Goal: Task Accomplishment & Management: Manage account settings

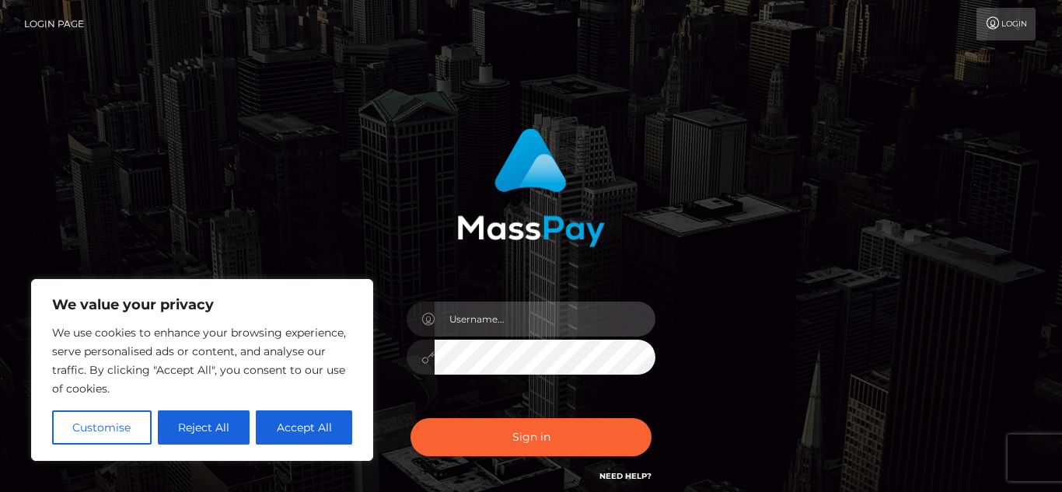
click at [464, 310] on input "text" at bounding box center [545, 319] width 221 height 35
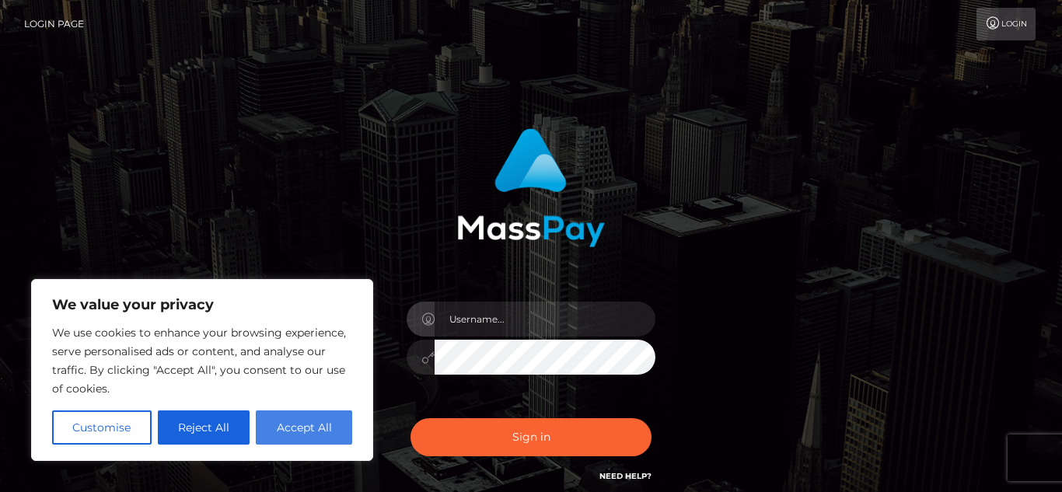
click at [287, 425] on button "Accept All" at bounding box center [304, 428] width 96 height 34
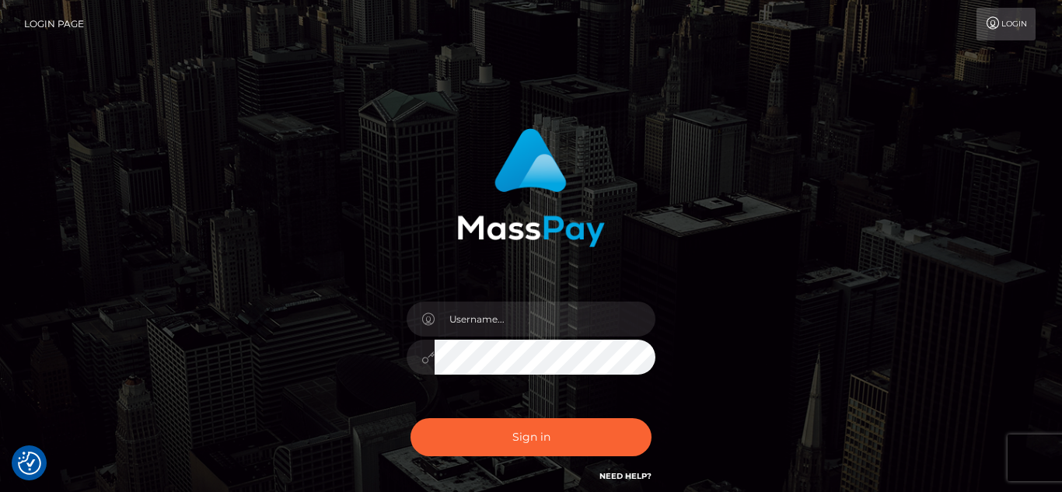
checkbox input "true"
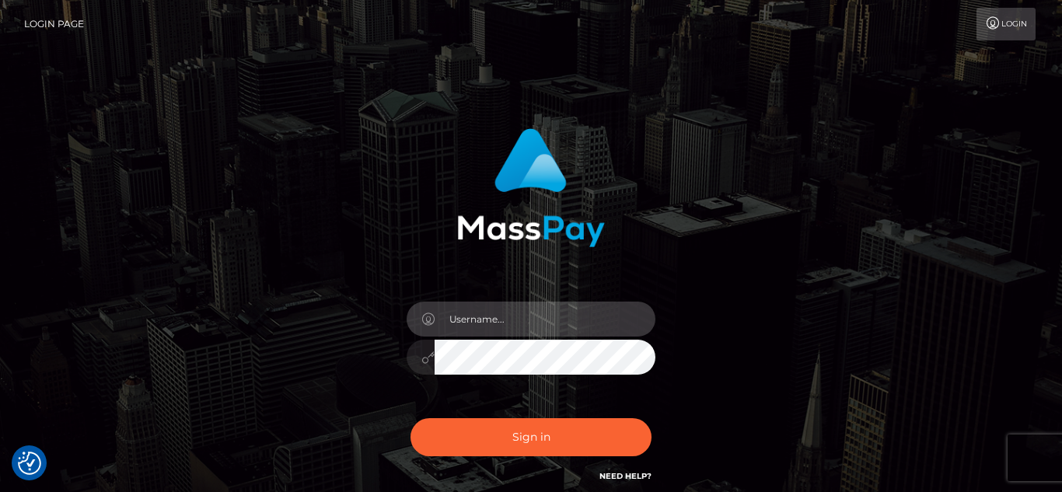
click at [487, 330] on input "text" at bounding box center [545, 319] width 221 height 35
click at [492, 323] on input "kiatease@gmail.com" at bounding box center [545, 319] width 221 height 35
type input "kiatease3@gmail.com"
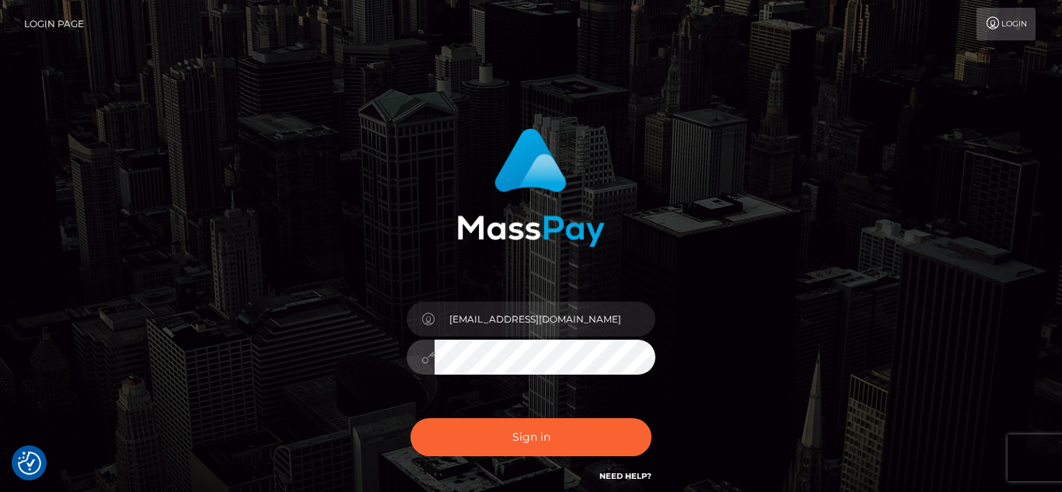
click at [411, 418] on button "Sign in" at bounding box center [531, 437] width 241 height 38
click at [520, 314] on input "text" at bounding box center [545, 319] width 221 height 35
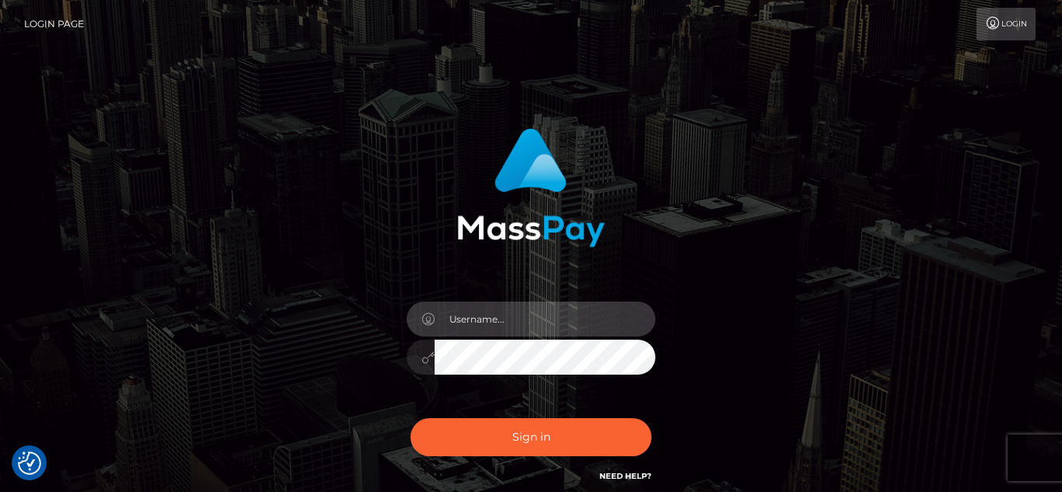
type input "[EMAIL_ADDRESS][DOMAIN_NAME]"
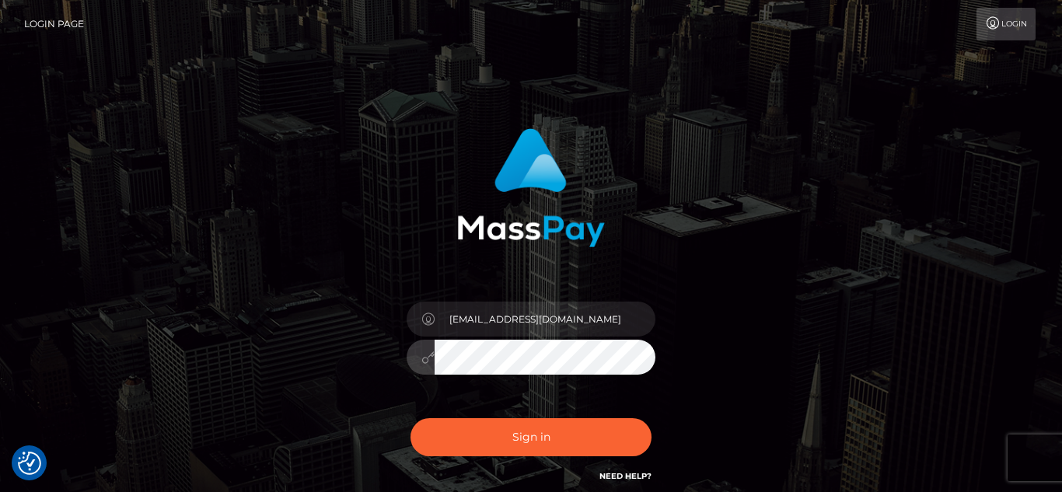
click at [411, 418] on button "Sign in" at bounding box center [531, 437] width 241 height 38
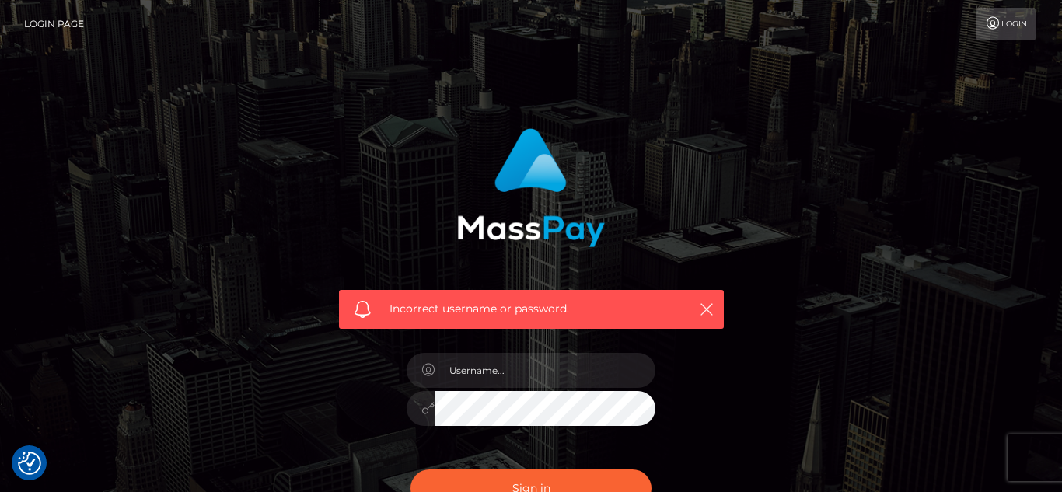
checkbox input "true"
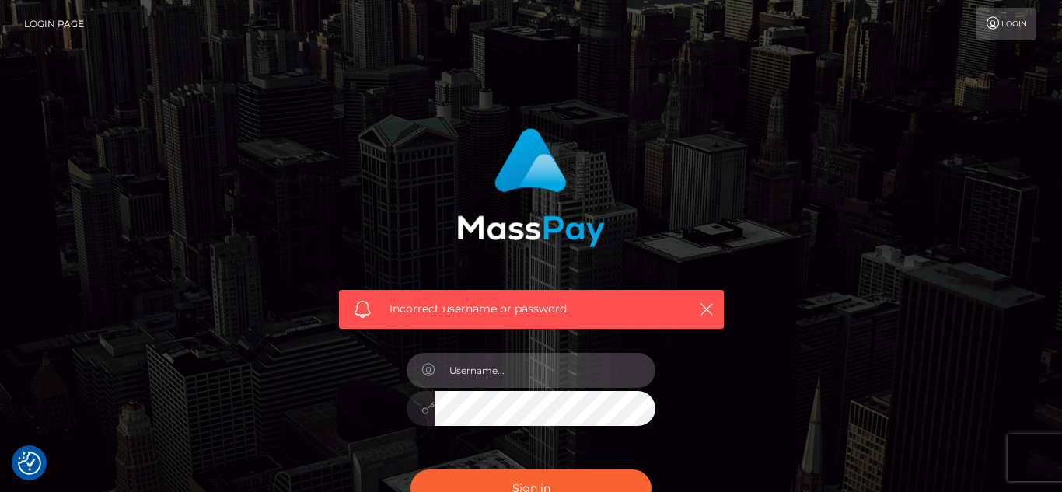
click at [532, 380] on input "text" at bounding box center [545, 370] width 221 height 35
type input "kiatease3@gmail.com"
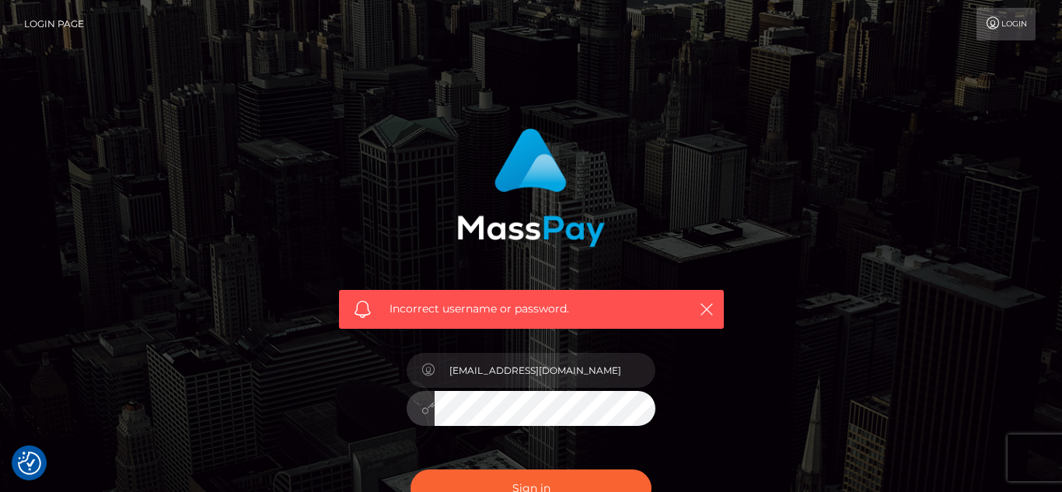
click at [411, 470] on button "Sign in" at bounding box center [531, 489] width 241 height 38
checkbox input "true"
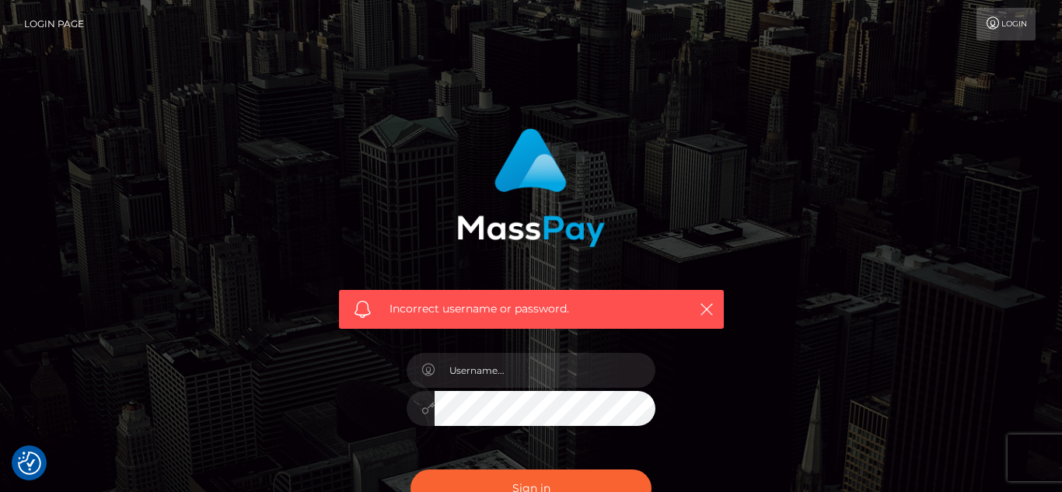
click at [817, 263] on div "Incorrect username or password." at bounding box center [531, 340] width 887 height 447
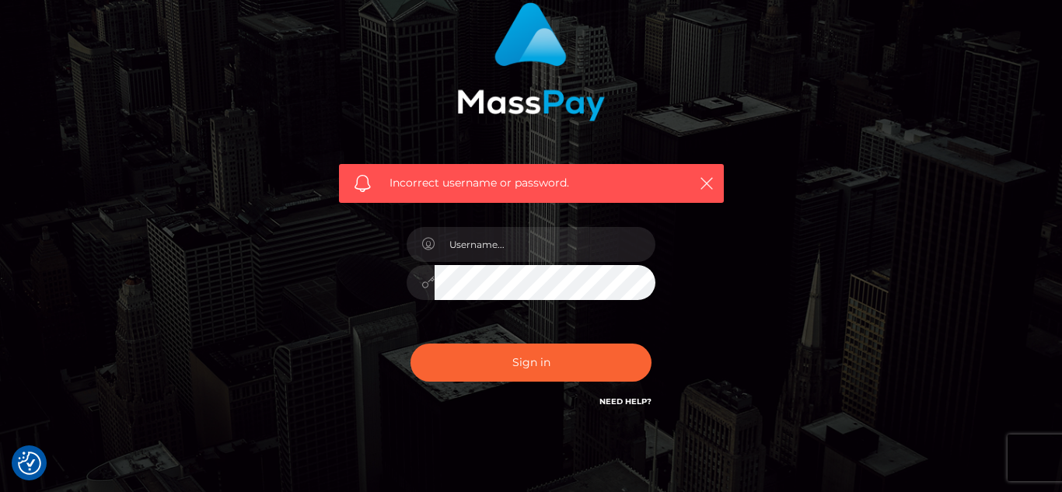
scroll to position [95, 0]
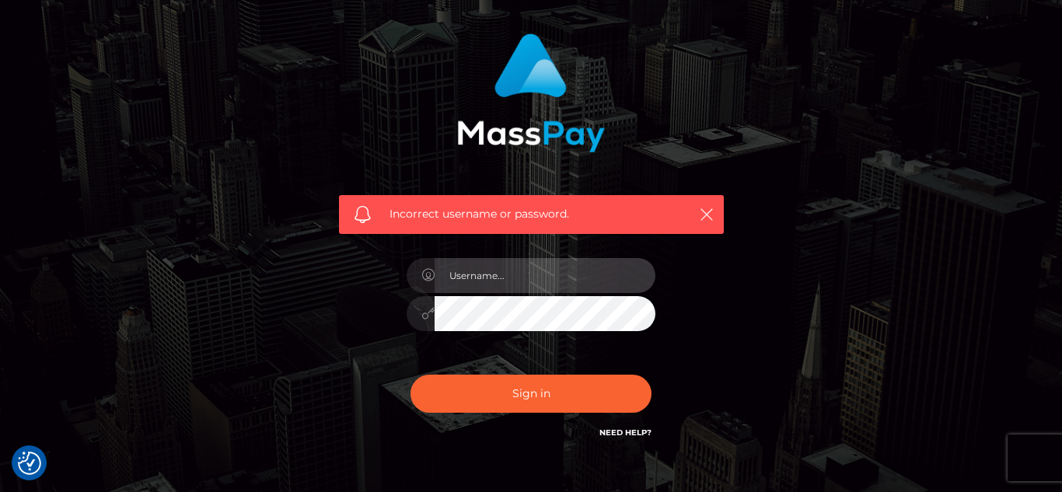
click at [465, 285] on input "text" at bounding box center [545, 275] width 221 height 35
type input "kiatease3@gmail.com"
click at [429, 317] on icon at bounding box center [428, 313] width 13 height 12
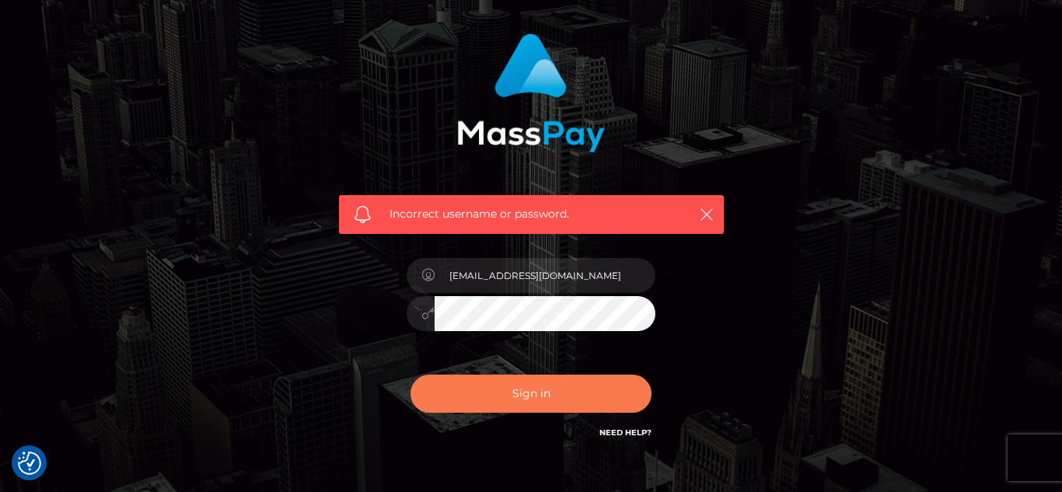
click at [511, 403] on button "Sign in" at bounding box center [531, 394] width 241 height 38
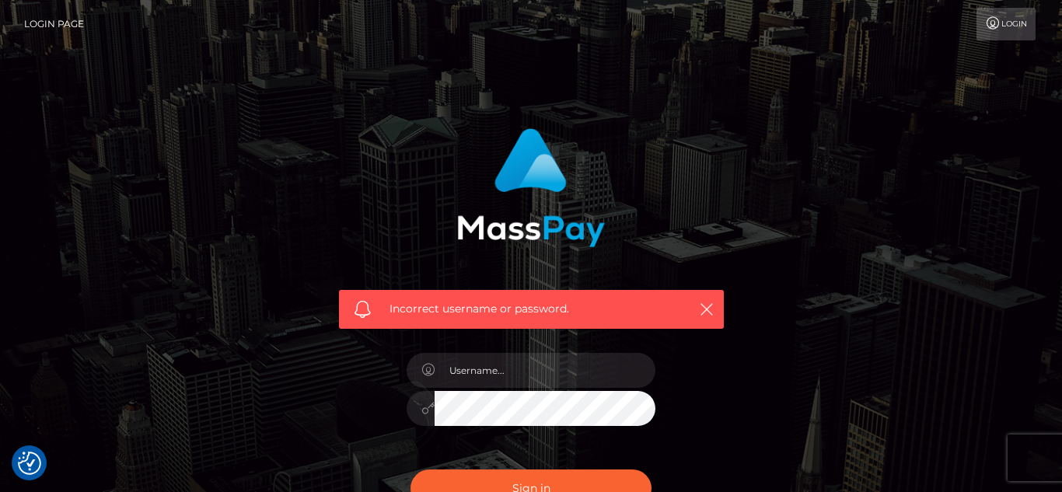
checkbox input "true"
click at [959, 170] on div "Incorrect username or password." at bounding box center [531, 340] width 887 height 447
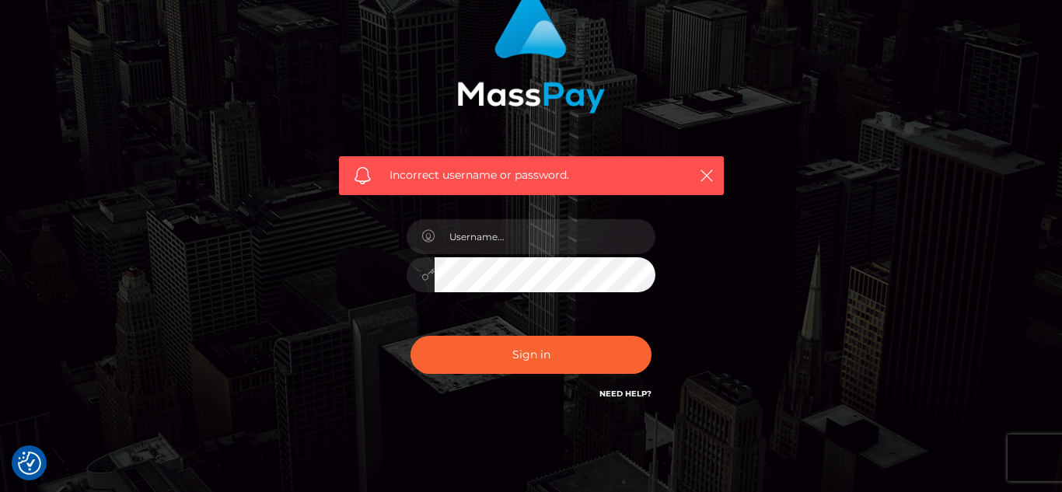
scroll to position [188, 0]
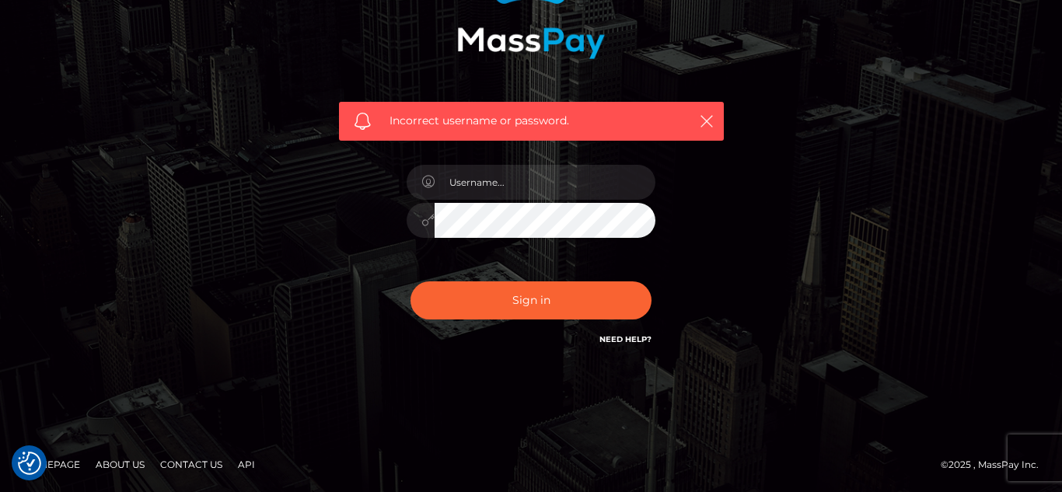
click at [622, 341] on link "Need Help?" at bounding box center [626, 339] width 52 height 10
